Goal: Register for event/course

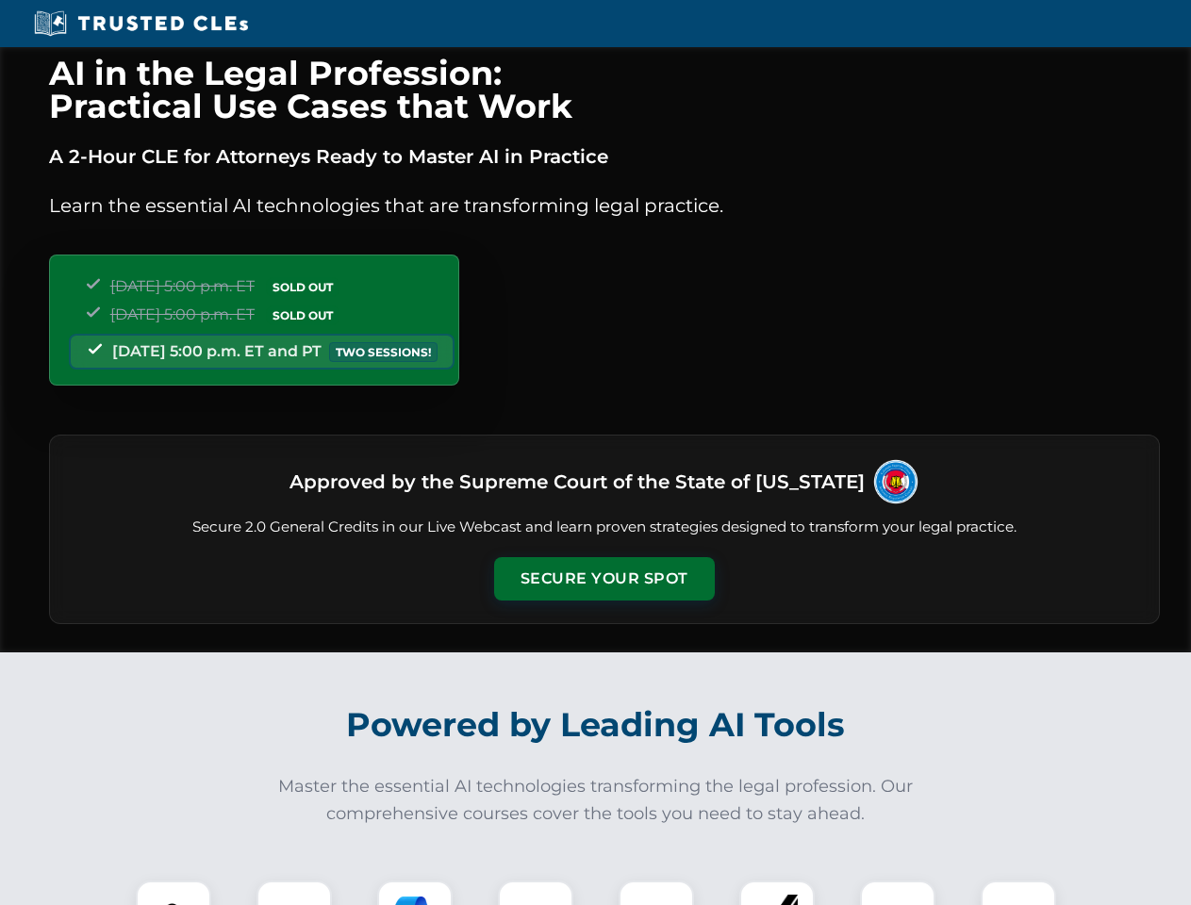
click at [603, 579] on button "Secure Your Spot" at bounding box center [604, 578] width 221 height 43
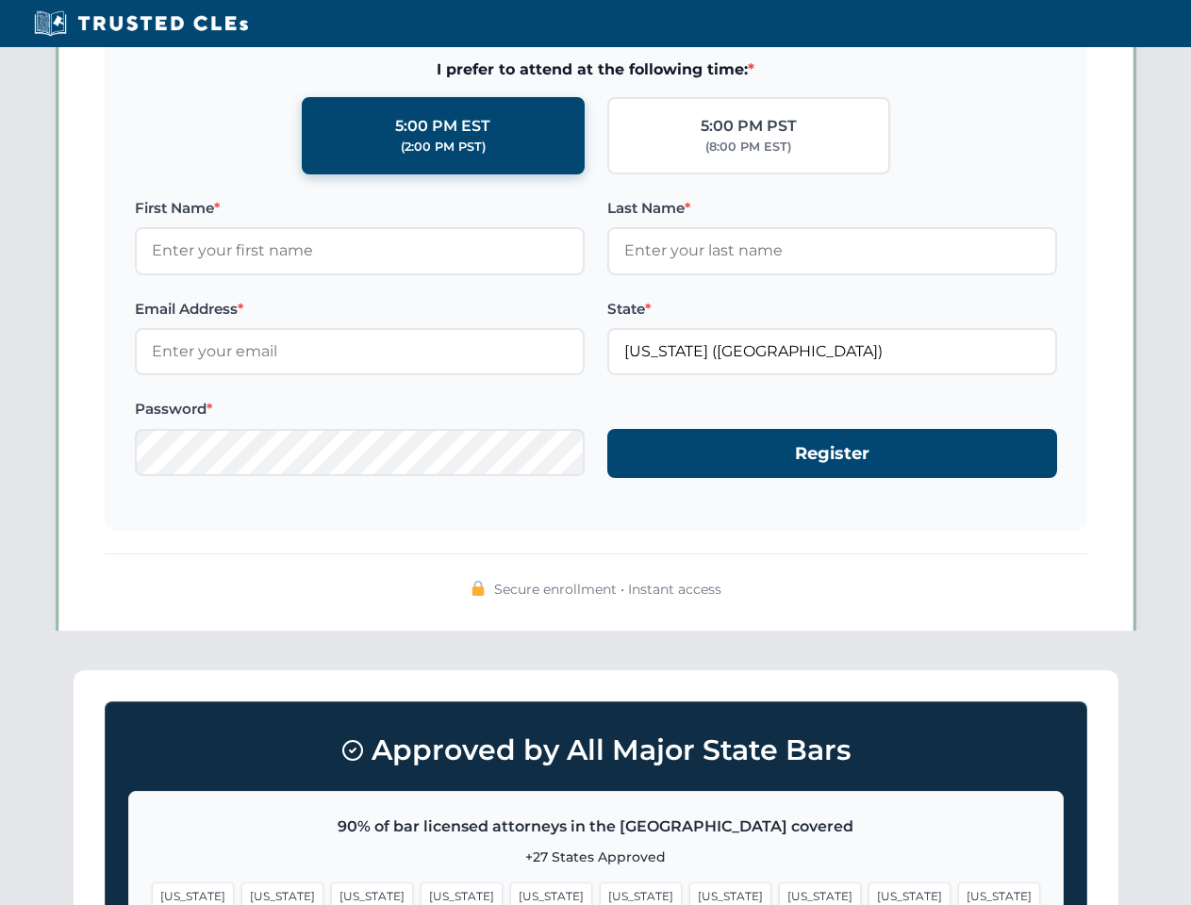
click at [600, 893] on span "[US_STATE]" at bounding box center [641, 895] width 82 height 27
click at [689, 893] on span "[US_STATE]" at bounding box center [730, 895] width 82 height 27
click at [868, 893] on span "[US_STATE]" at bounding box center [909, 895] width 82 height 27
